Goal: Information Seeking & Learning: Learn about a topic

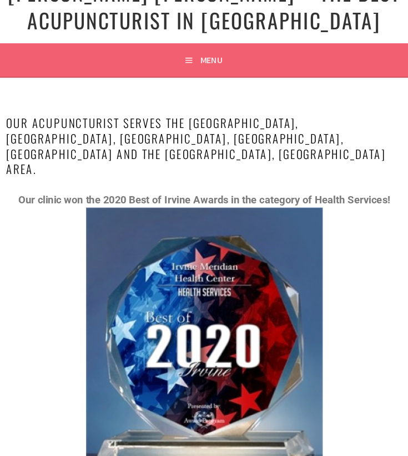
click at [191, 83] on button "Menu" at bounding box center [204, 81] width 32 height 29
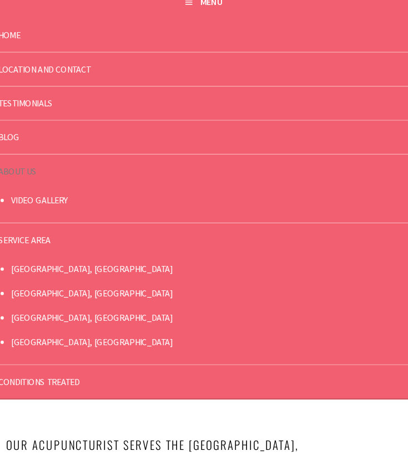
scroll to position [22, 0]
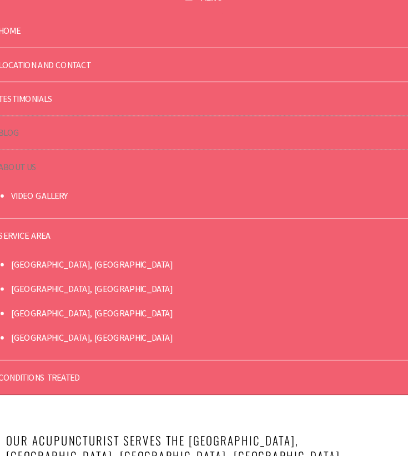
click at [38, 172] on link "Blog" at bounding box center [203, 176] width 371 height 29
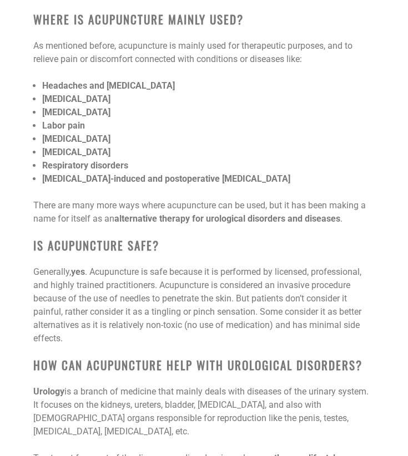
scroll to position [4262, 0]
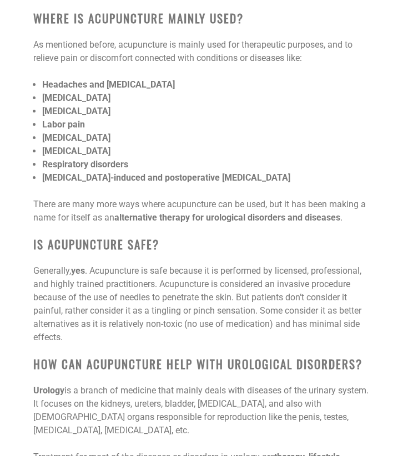
click at [256, 106] on li "[MEDICAL_DATA]" at bounding box center [208, 111] width 332 height 13
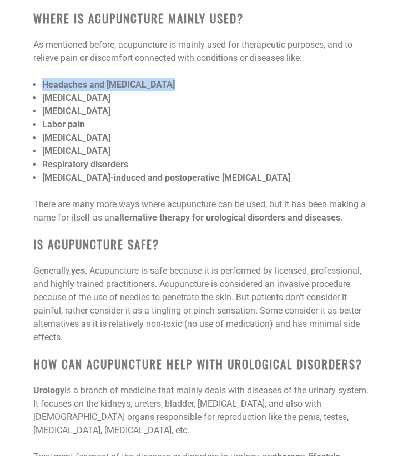
click at [255, 51] on p "As mentioned before, acupuncture is mainly used for therapeutic purposes, and t…" at bounding box center [203, 51] width 341 height 27
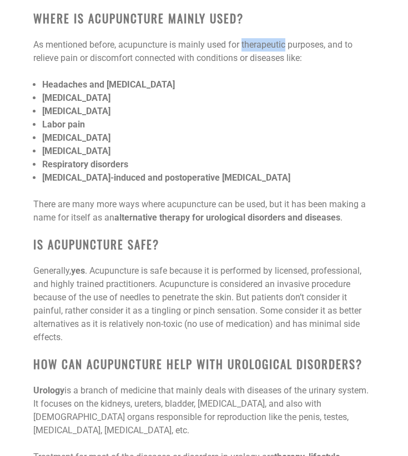
click at [255, 51] on p "As mentioned before, acupuncture is mainly used for therapeutic purposes, and t…" at bounding box center [203, 51] width 341 height 27
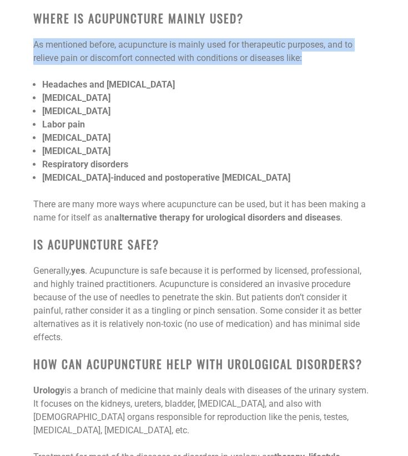
click at [255, 51] on p "As mentioned before, acupuncture is mainly used for therapeutic purposes, and t…" at bounding box center [203, 51] width 341 height 27
click at [246, 54] on span "As mentioned before, acupuncture is mainly used for therapeutic purposes, and t…" at bounding box center [192, 51] width 319 height 24
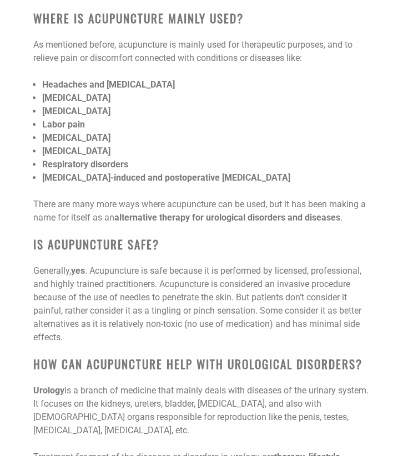
click at [167, 17] on b "Where is Acupuncture Mainly Used?" at bounding box center [138, 17] width 210 height 17
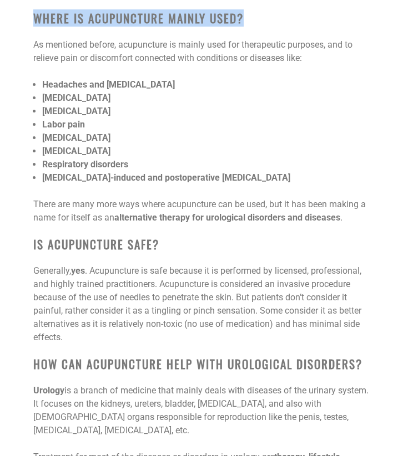
click at [167, 17] on b "Where is Acupuncture Mainly Used?" at bounding box center [138, 17] width 210 height 17
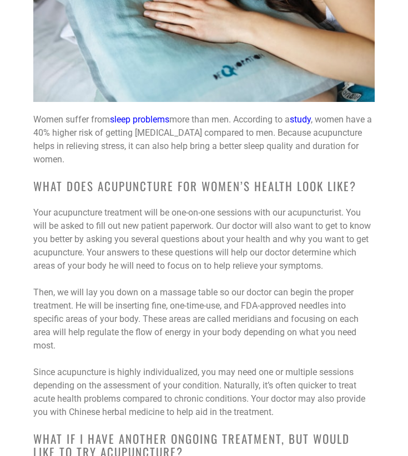
scroll to position [8709, 0]
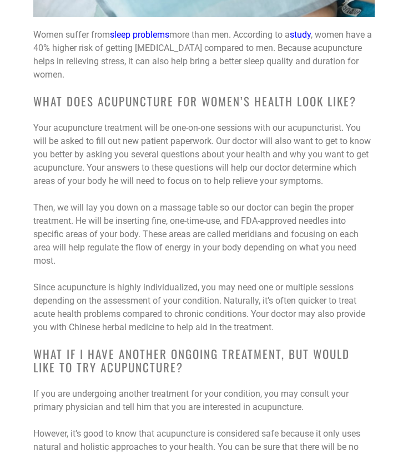
click at [251, 135] on p "Your acupuncture treatment will be one-on-one sessions with our acupuncturist. …" at bounding box center [203, 154] width 341 height 67
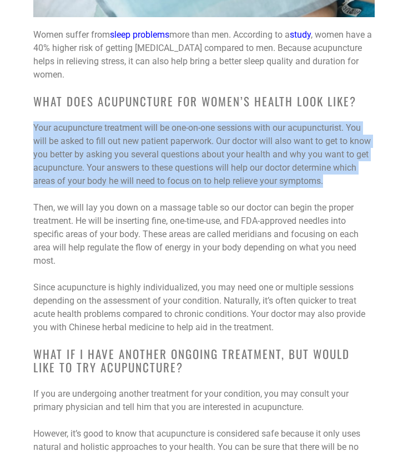
click at [251, 135] on p "Your acupuncture treatment will be one-on-one sessions with our acupuncturist. …" at bounding box center [203, 154] width 341 height 67
click at [250, 151] on div "Women suffer from sleep problems more than men. According to a study , women ha…" at bounding box center [203, 420] width 341 height 785
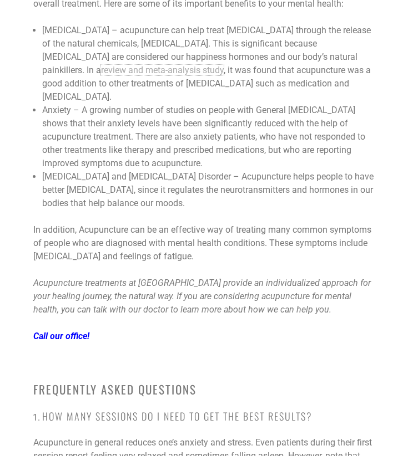
scroll to position [14400, 0]
click at [222, 125] on div "Looking for “acupuncture for mental health near me?” Whether you are interested…" at bounding box center [203, 136] width 341 height 1770
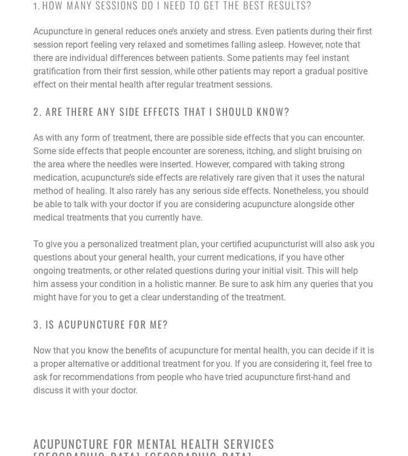
scroll to position [14813, 0]
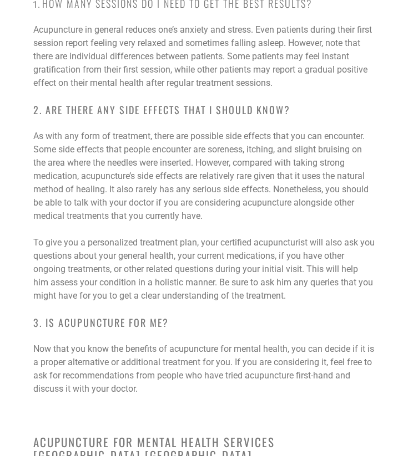
click at [228, 131] on span "As with any form of treatment, there are possible side effects that you can enc…" at bounding box center [200, 176] width 335 height 90
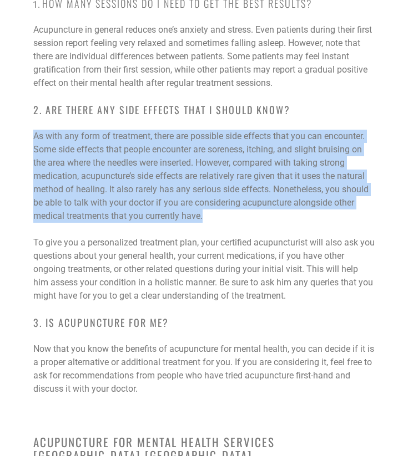
click at [228, 131] on span "As with any form of treatment, there are possible side effects that you can enc…" at bounding box center [200, 176] width 335 height 90
click at [251, 130] on p "As with any form of treatment, there are possible side effects that you can enc…" at bounding box center [203, 176] width 341 height 93
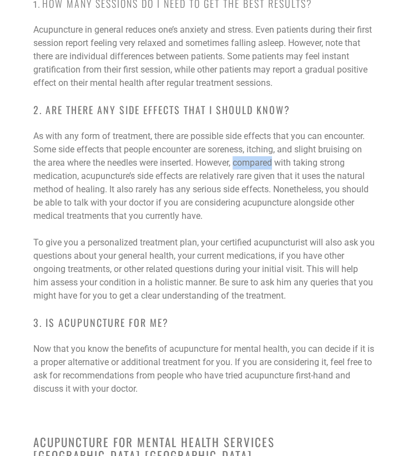
click at [251, 130] on p "As with any form of treatment, there are possible side effects that you can enc…" at bounding box center [203, 176] width 341 height 93
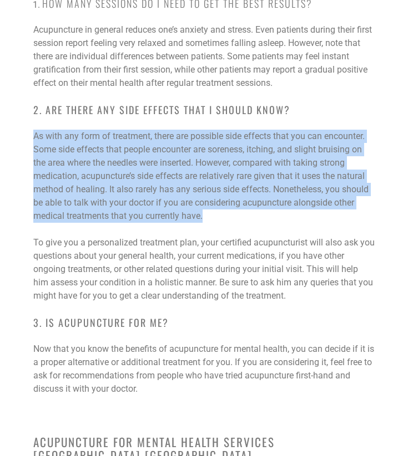
click at [251, 130] on p "As with any form of treatment, there are possible side effects that you can enc…" at bounding box center [203, 176] width 341 height 93
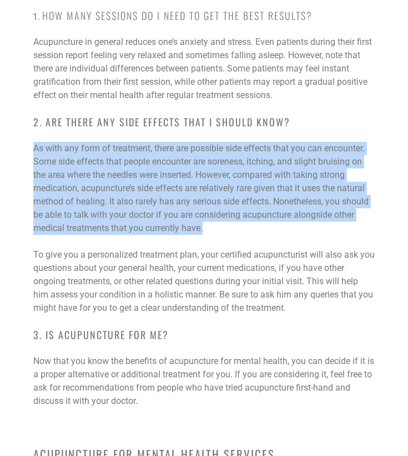
click at [243, 142] on p "As with any form of treatment, there are possible side effects that you can enc…" at bounding box center [203, 188] width 341 height 93
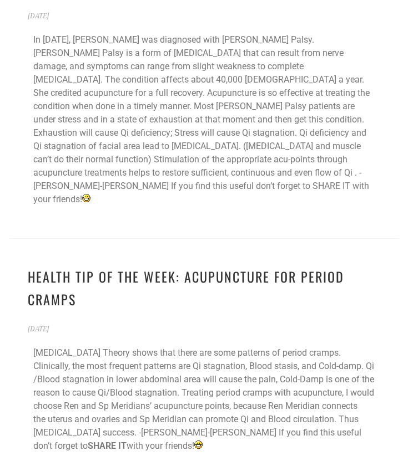
scroll to position [18763, 0]
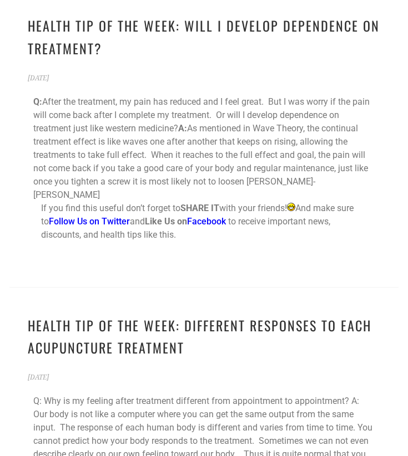
scroll to position [20939, 0]
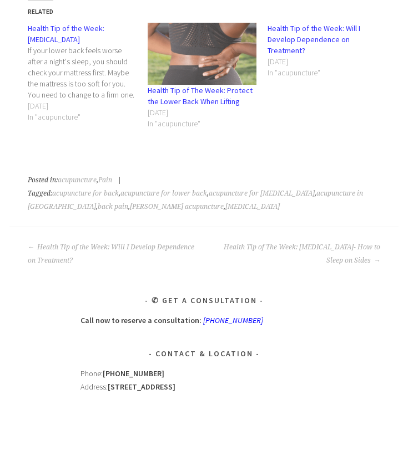
scroll to position [507, 0]
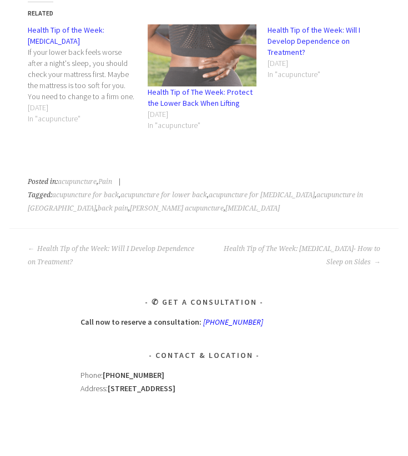
click at [103, 19] on div "Related Health Tip of the Week: Lower Back Pain If your lower back feels worse …" at bounding box center [204, 66] width 352 height 147
click at [103, 24] on link at bounding box center [88, 74] width 120 height 100
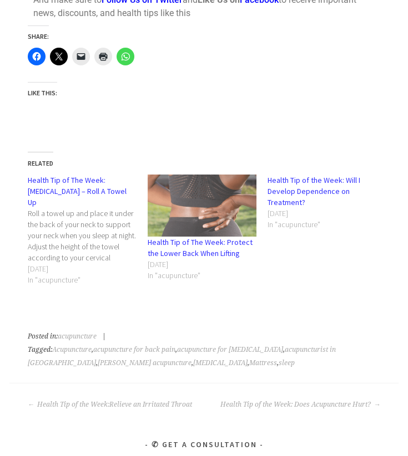
scroll to position [353, 0]
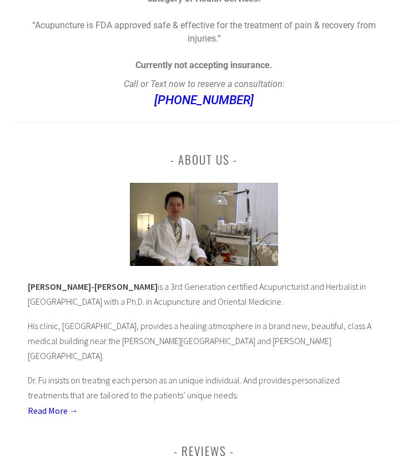
scroll to position [655, 0]
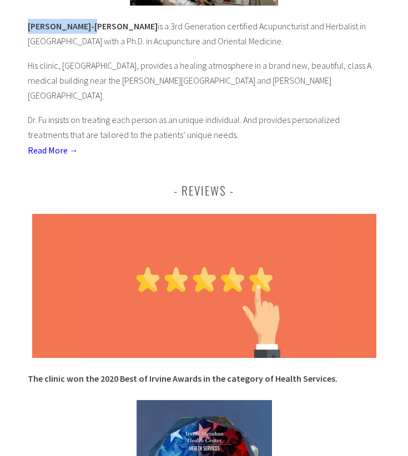
drag, startPoint x: 19, startPoint y: 40, endPoint x: 90, endPoint y: 39, distance: 70.4
click at [90, 39] on div "About Us [PERSON_NAME]-[PERSON_NAME] is a 3rd Generation certified Acupuncturis…" at bounding box center [203, 376] width 389 height 1029
copy b "[PERSON_NAME]"
